Goal: Transaction & Acquisition: Download file/media

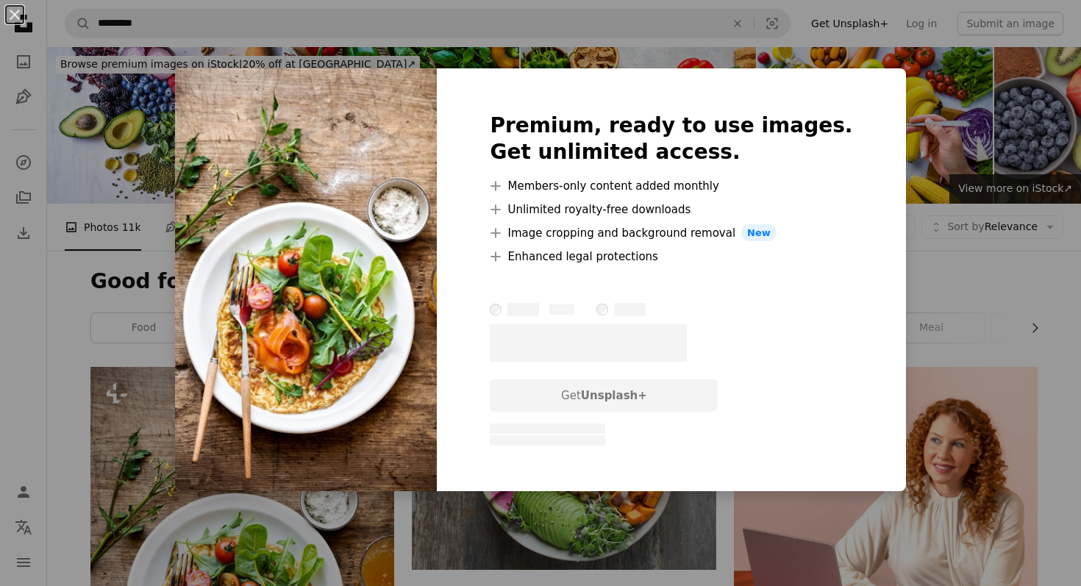
scroll to position [373, 0]
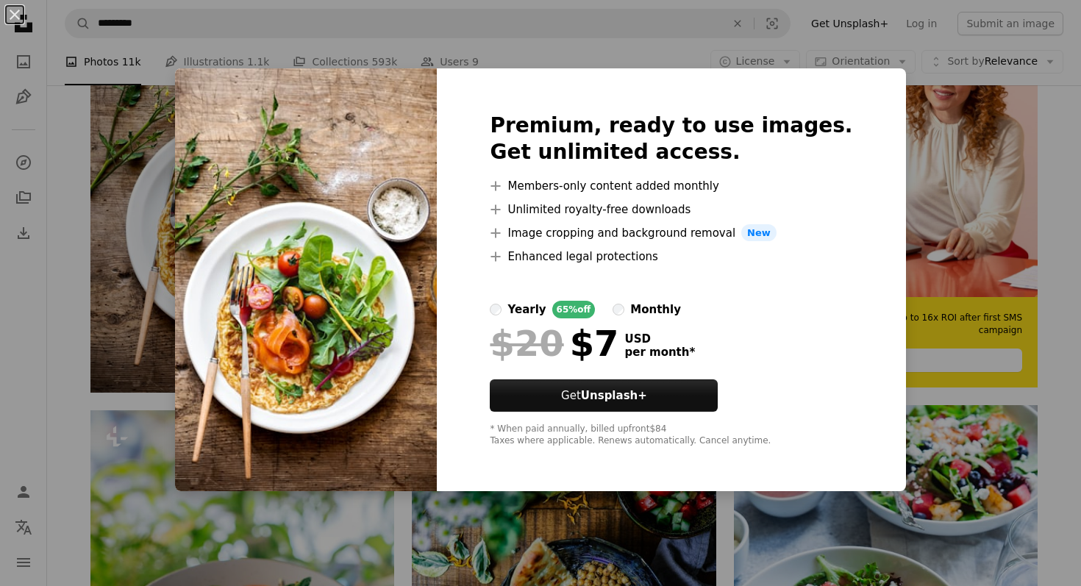
click at [926, 229] on div "An X shape Premium, ready to use images. Get unlimited access. A plus sign Memb…" at bounding box center [540, 293] width 1081 height 586
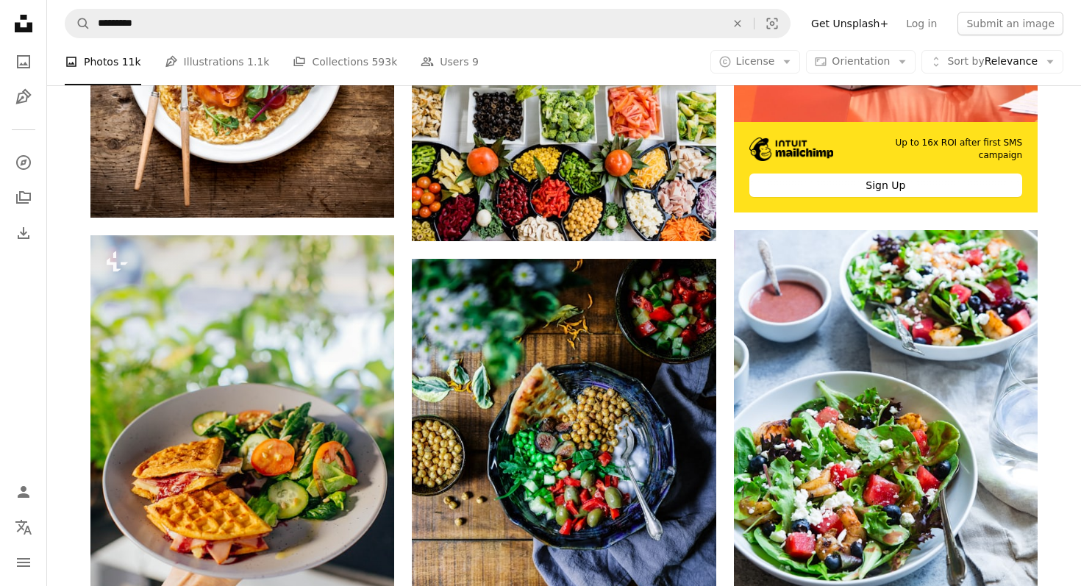
scroll to position [658, 0]
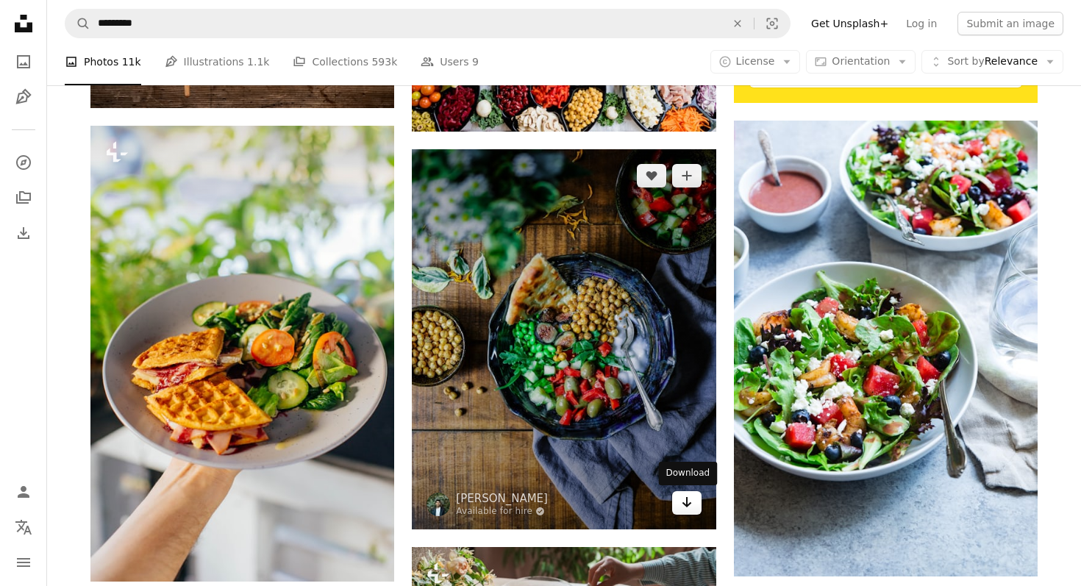
click at [693, 508] on link "Arrow pointing down" at bounding box center [686, 503] width 29 height 24
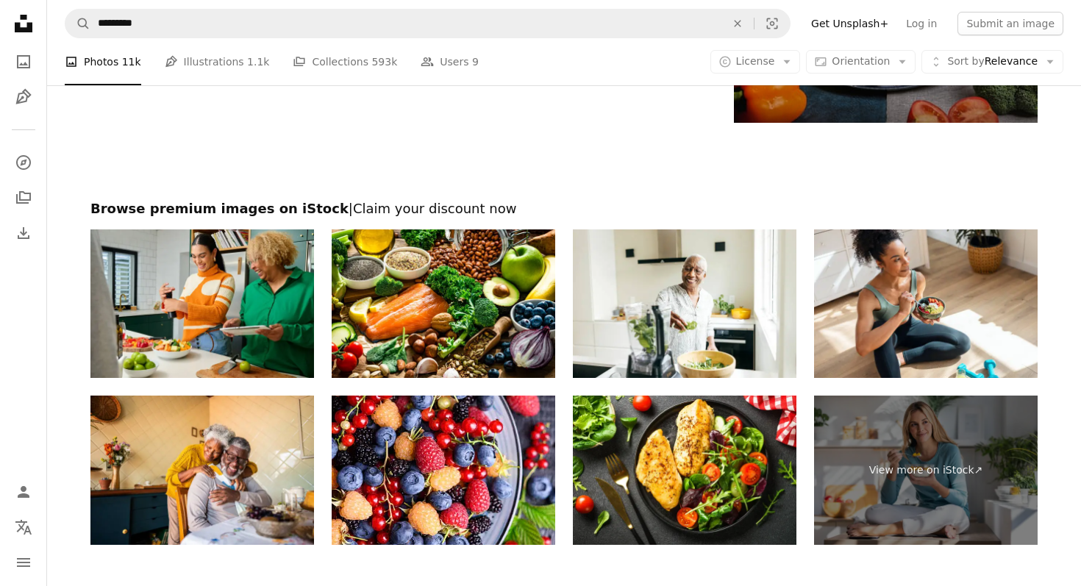
scroll to position [2636, 0]
